Goal: Task Accomplishment & Management: Manage account settings

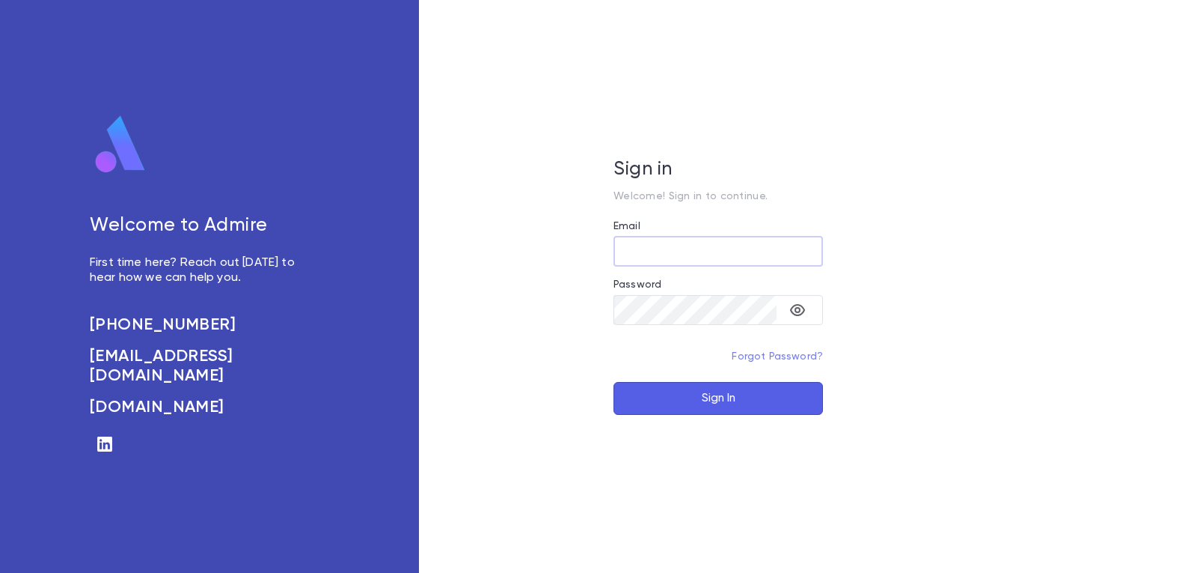
type input "**********"
click at [763, 400] on button "Sign In" at bounding box center [719, 398] width 210 height 33
type input "**********"
click at [739, 393] on button "Sign In" at bounding box center [719, 398] width 210 height 33
